Goal: Task Accomplishment & Management: Complete application form

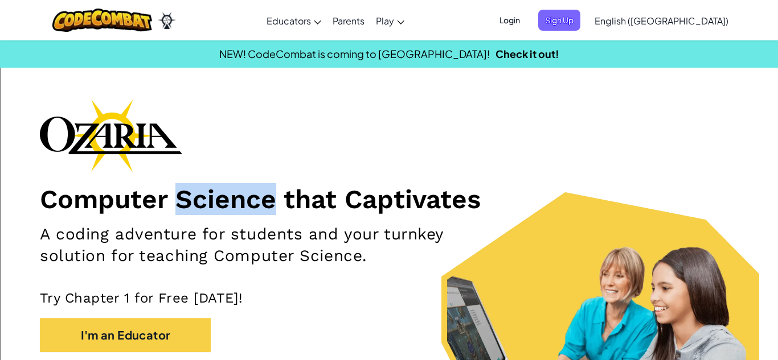
click at [420, 108] on div "Computer Science that Captivates A coding adventure for students and your turnk…" at bounding box center [389, 254] width 698 height 310
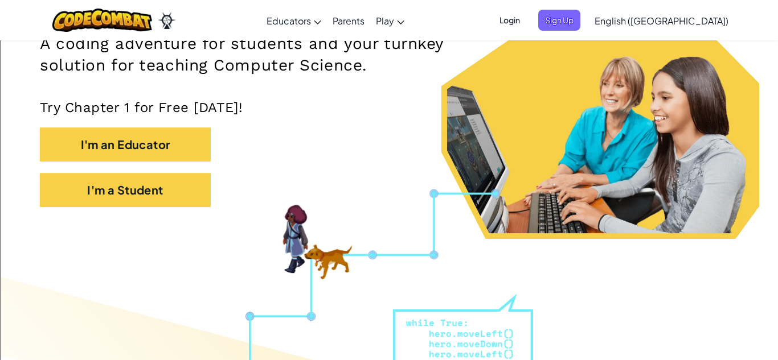
scroll to position [199, 0]
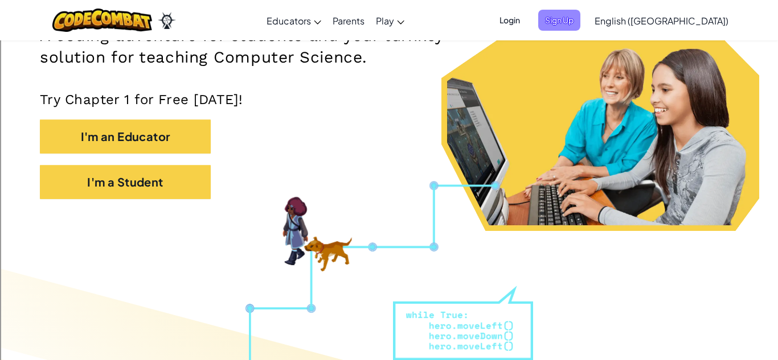
click at [580, 18] on span "Sign Up" at bounding box center [559, 20] width 42 height 21
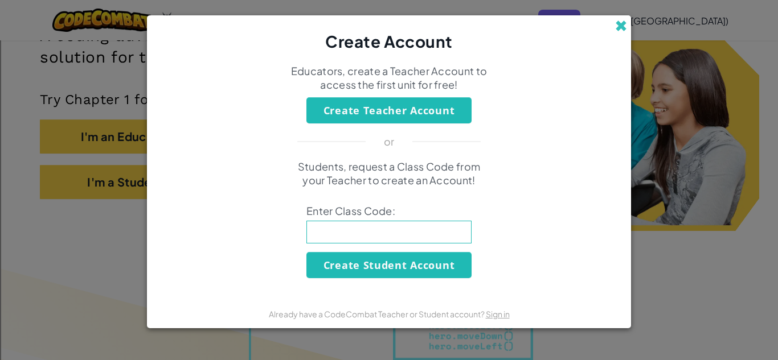
click at [618, 26] on span at bounding box center [621, 26] width 12 height 12
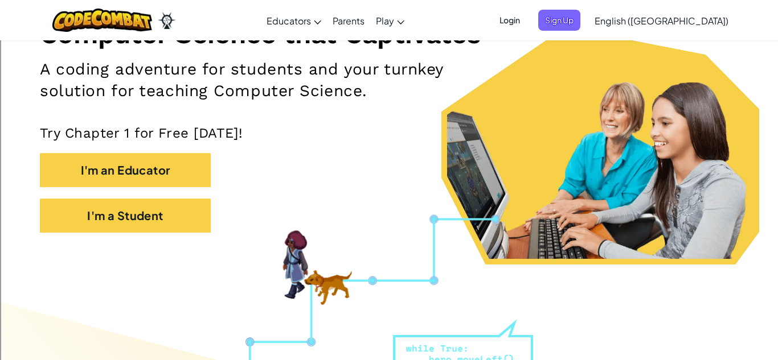
scroll to position [164, 0]
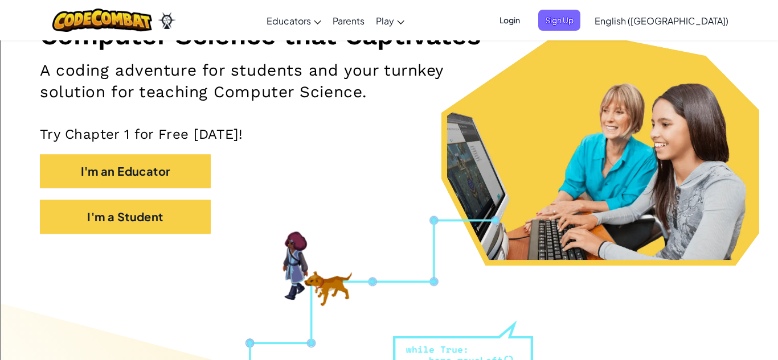
click at [527, 26] on span "Login" at bounding box center [510, 20] width 34 height 21
